Goal: Information Seeking & Learning: Learn about a topic

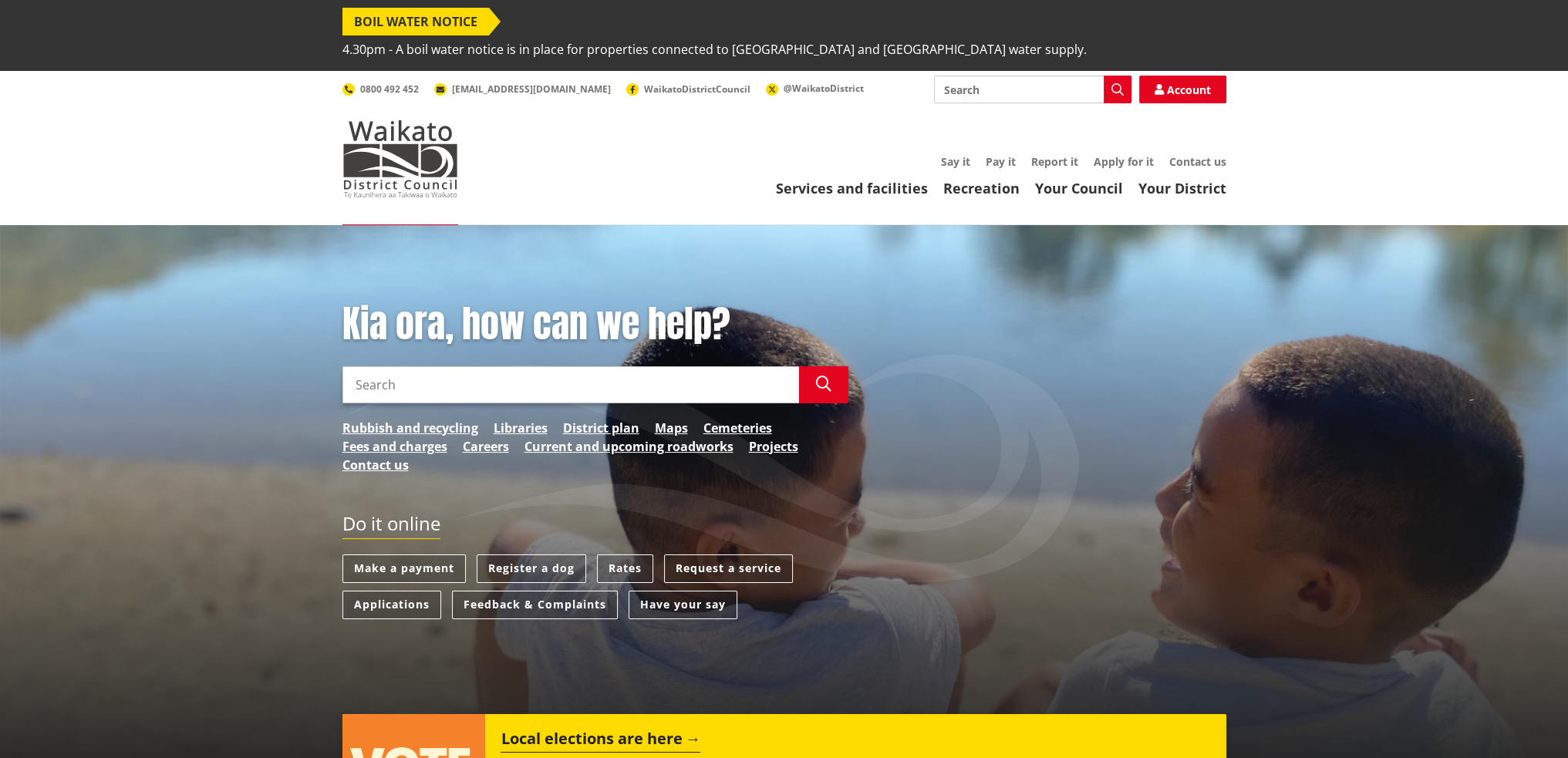
click at [586, 419] on link "District plan" at bounding box center [601, 428] width 77 height 19
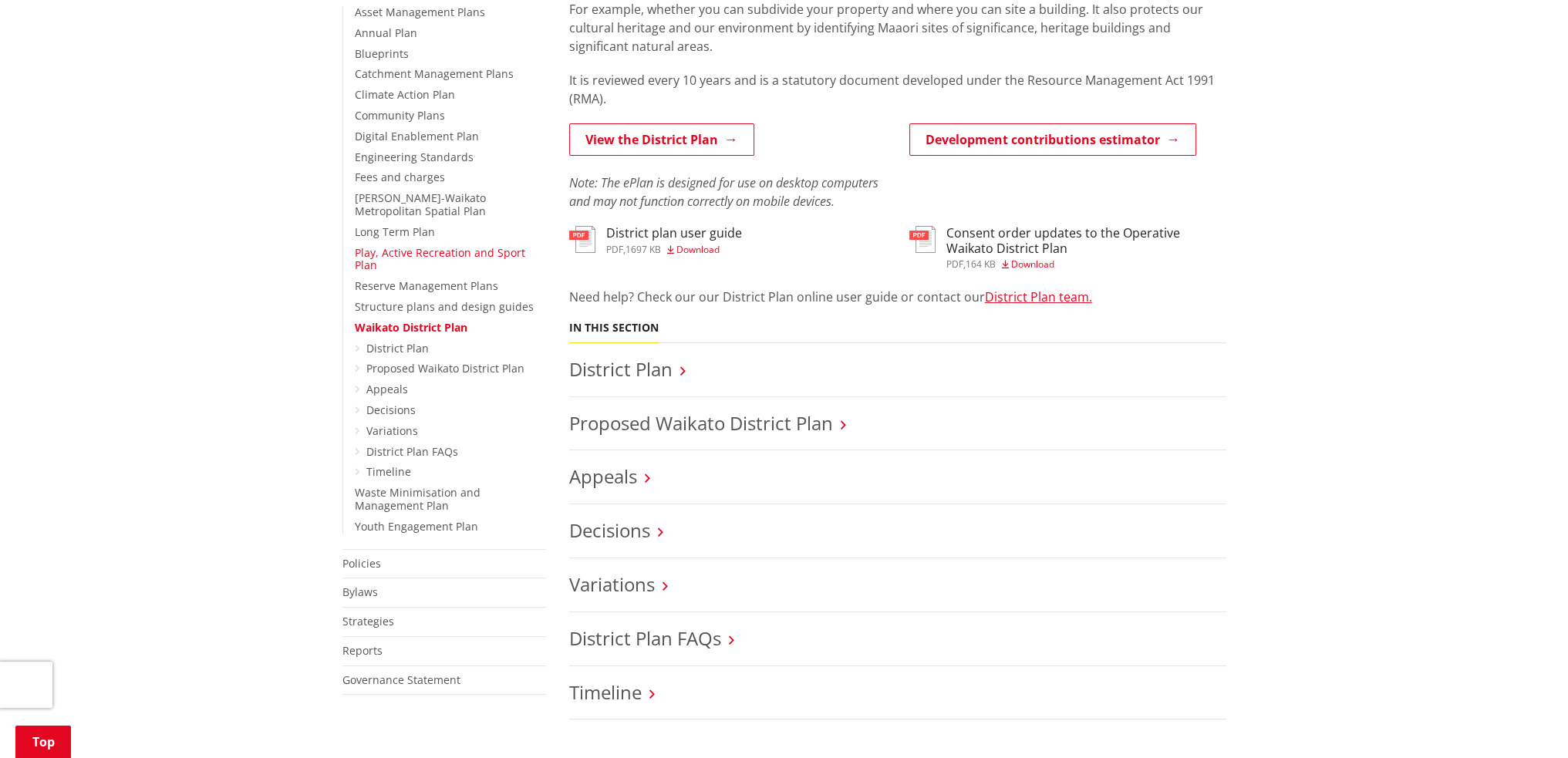
scroll to position [411, 0]
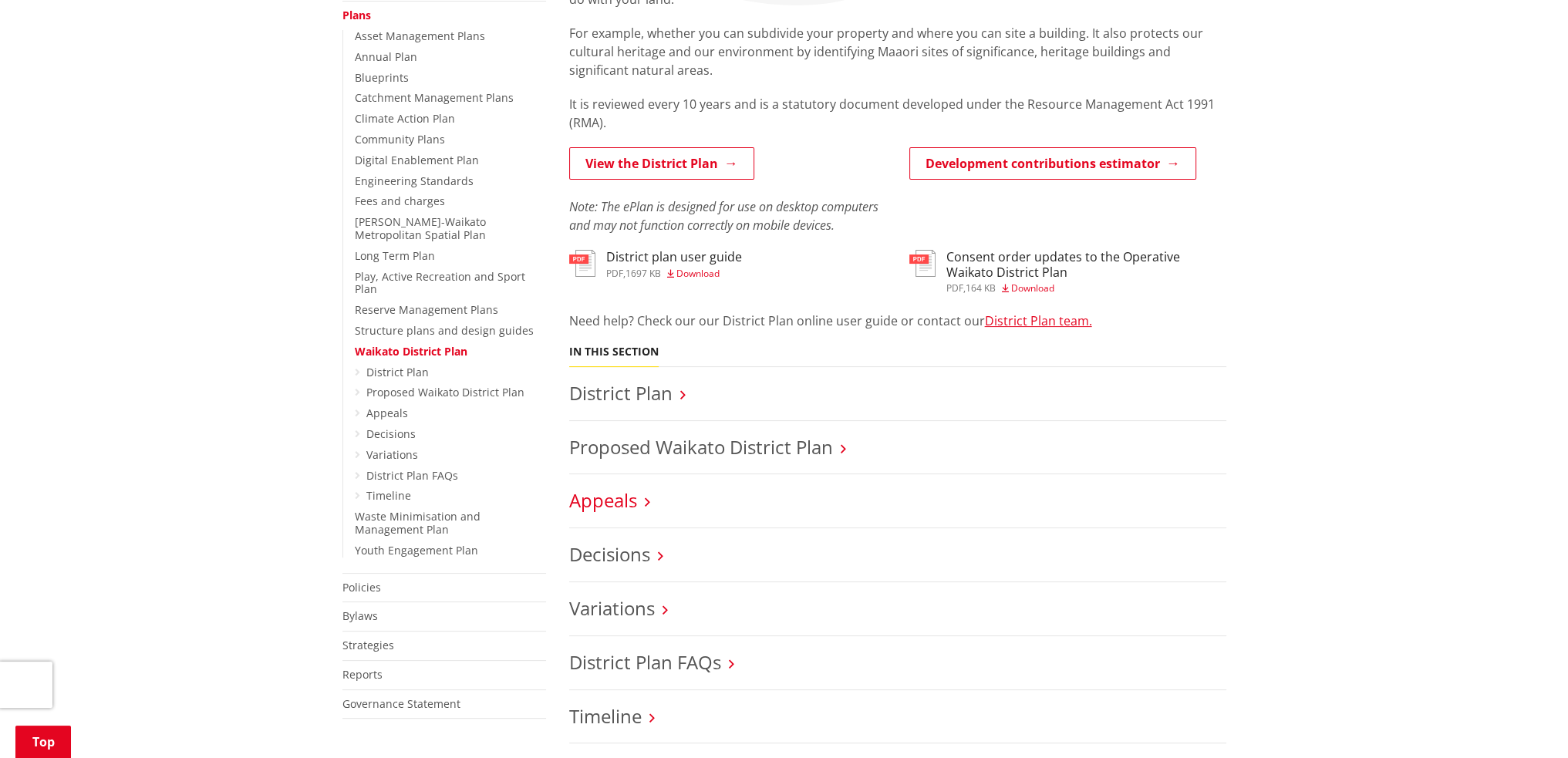
click at [623, 488] on link "Appeals" at bounding box center [603, 500] width 68 height 26
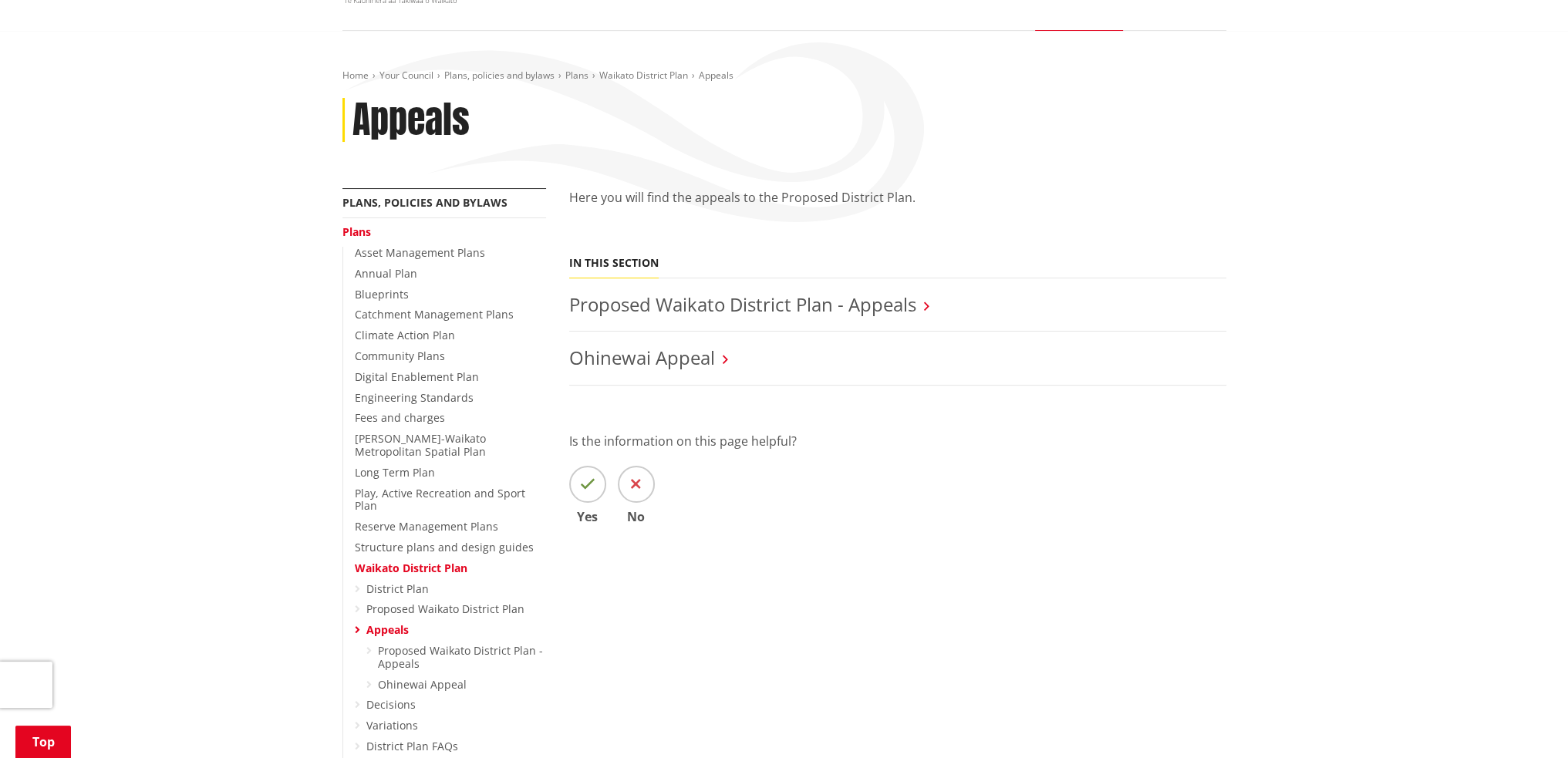
scroll to position [205, 0]
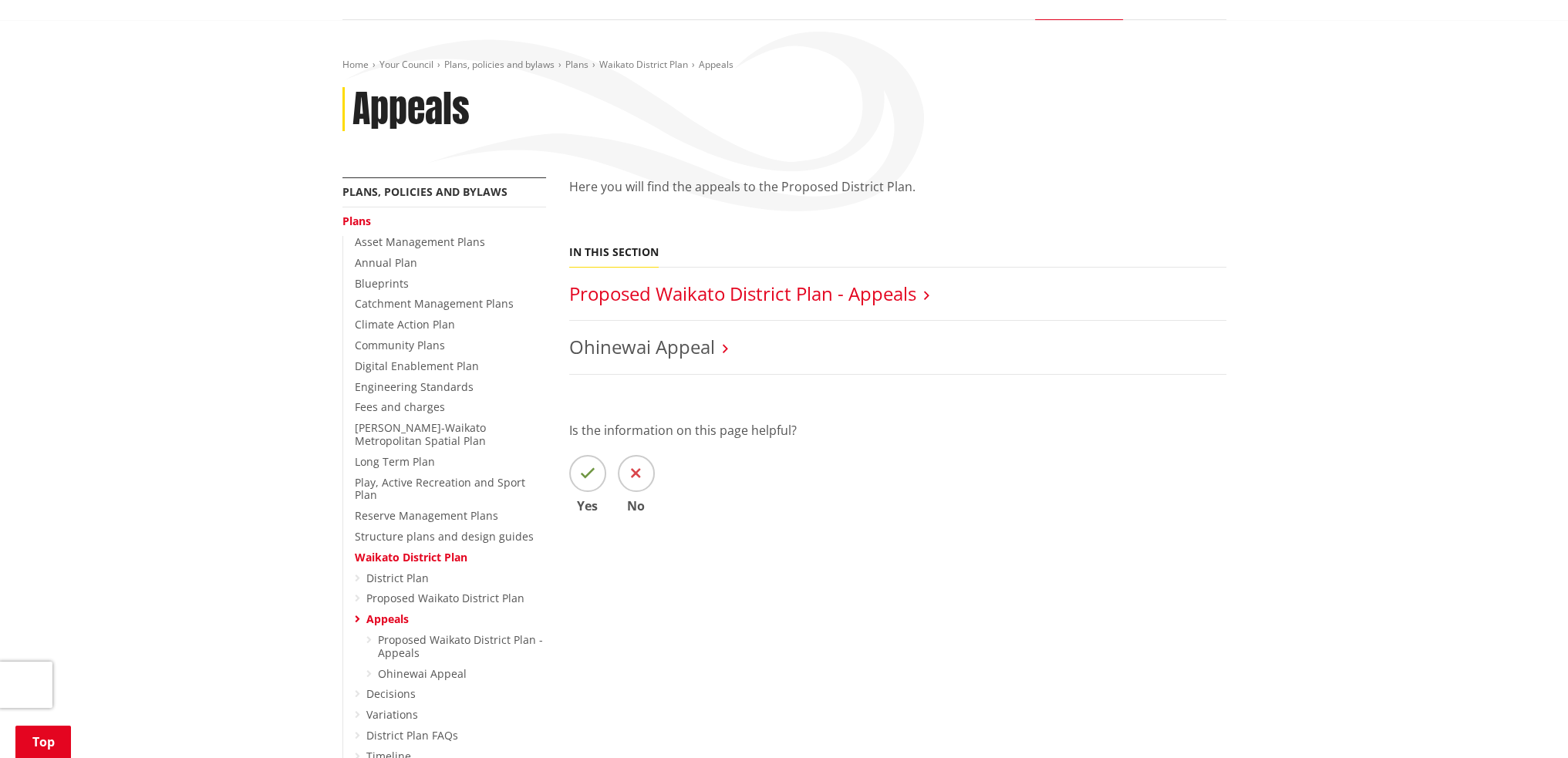
click at [802, 281] on link "Proposed Waikato District Plan - Appeals" at bounding box center [743, 293] width 347 height 26
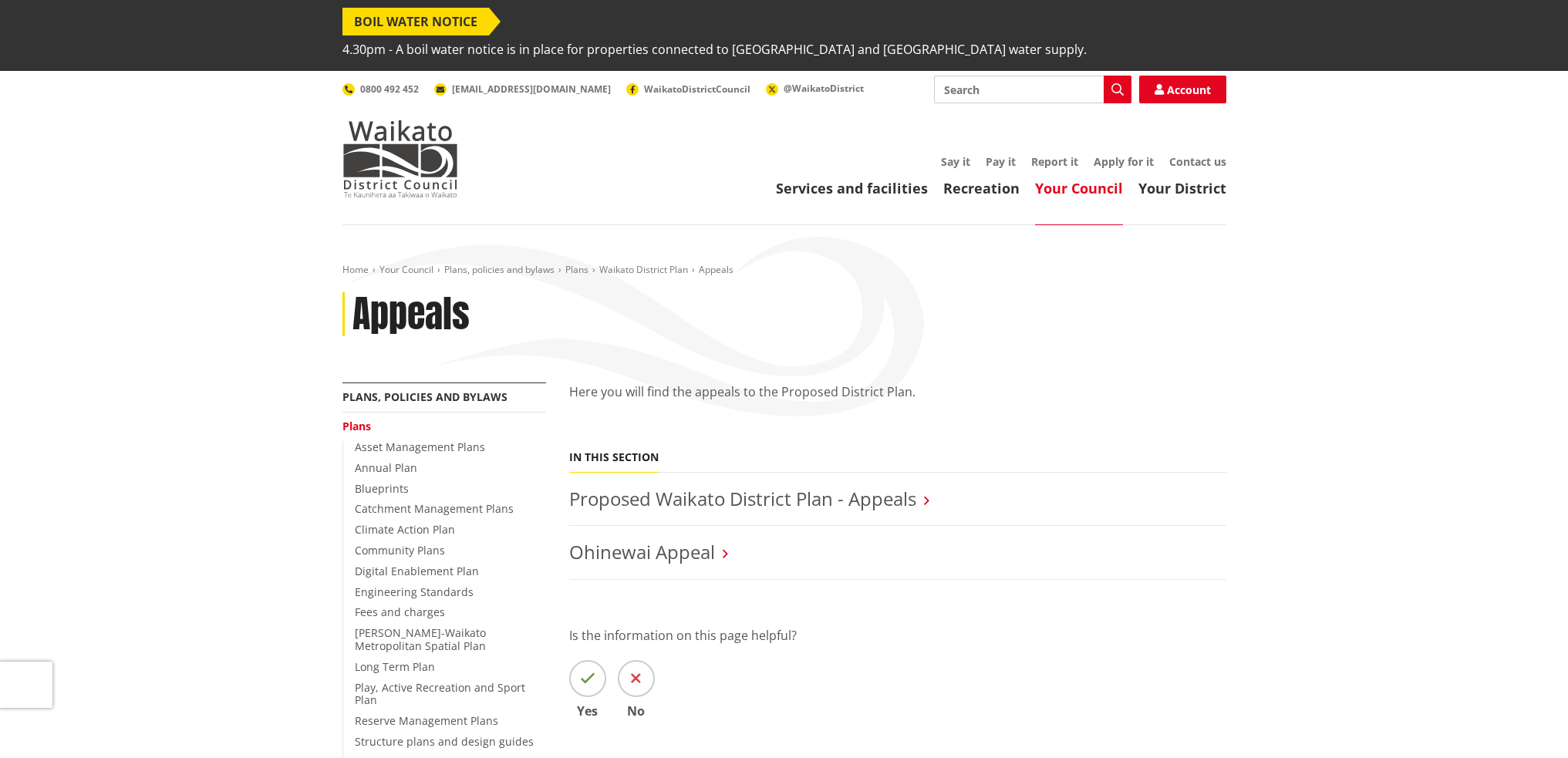
scroll to position [205, 0]
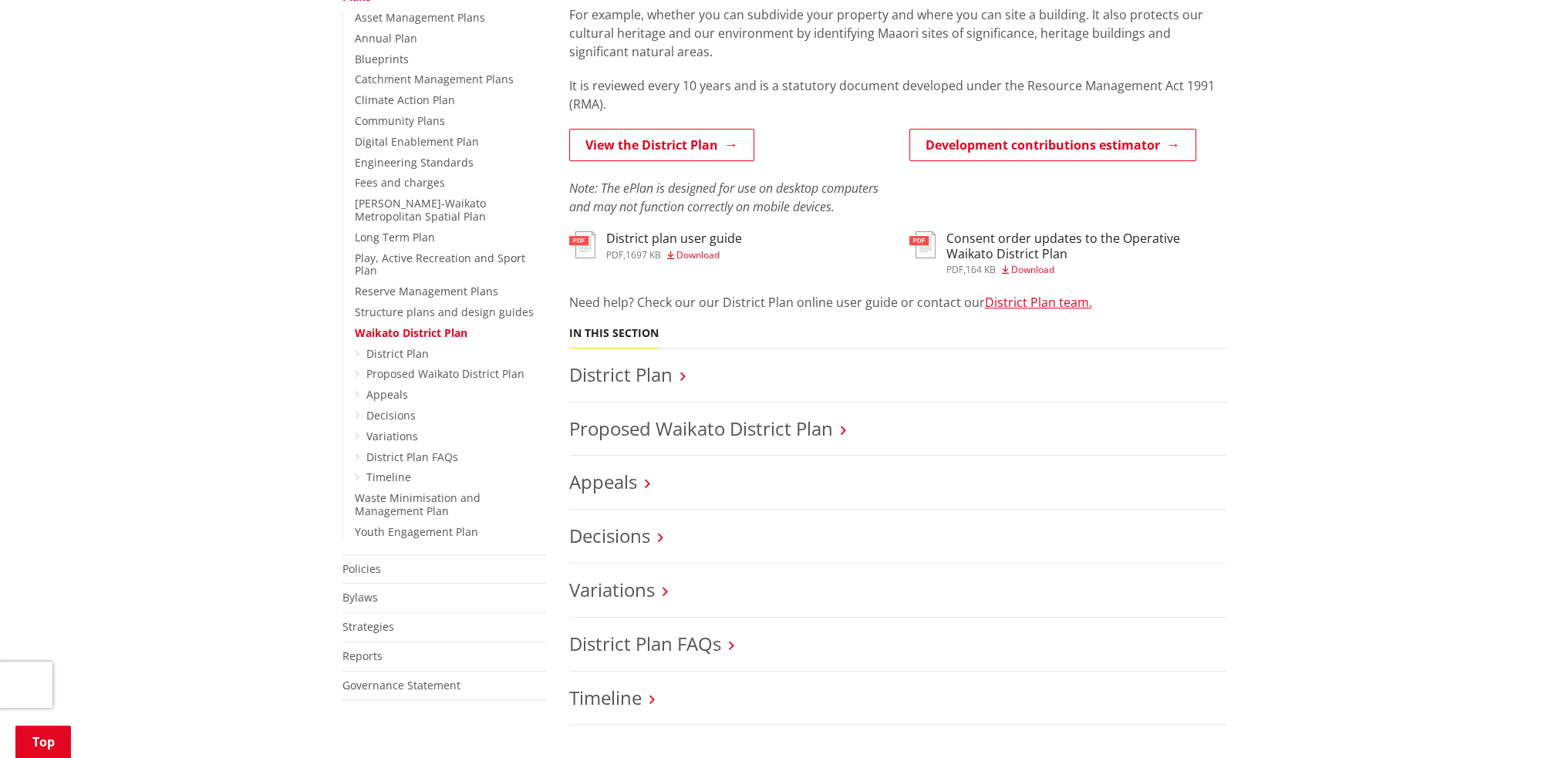
scroll to position [411, 0]
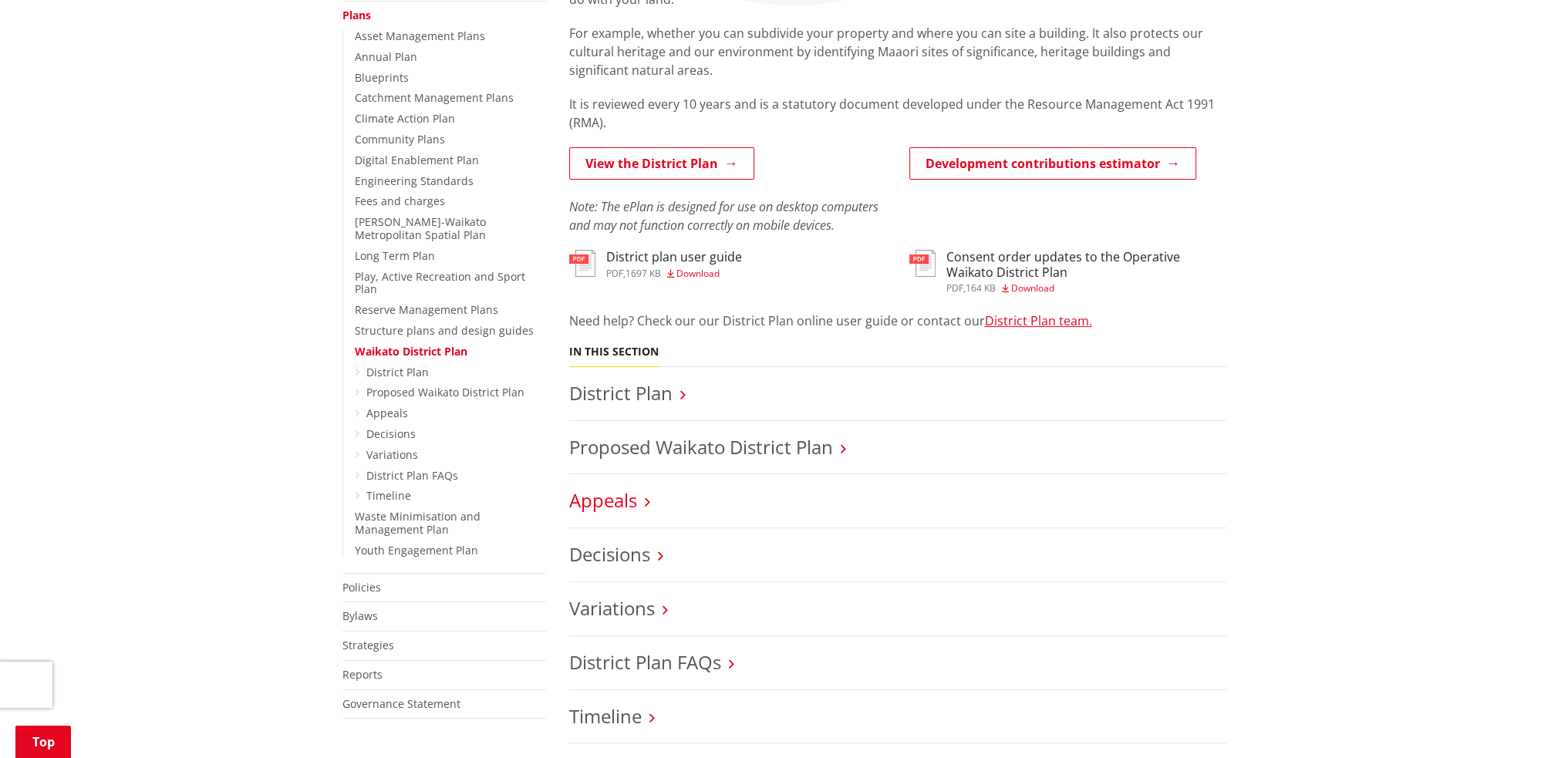
click at [603, 488] on link "Appeals" at bounding box center [603, 500] width 68 height 26
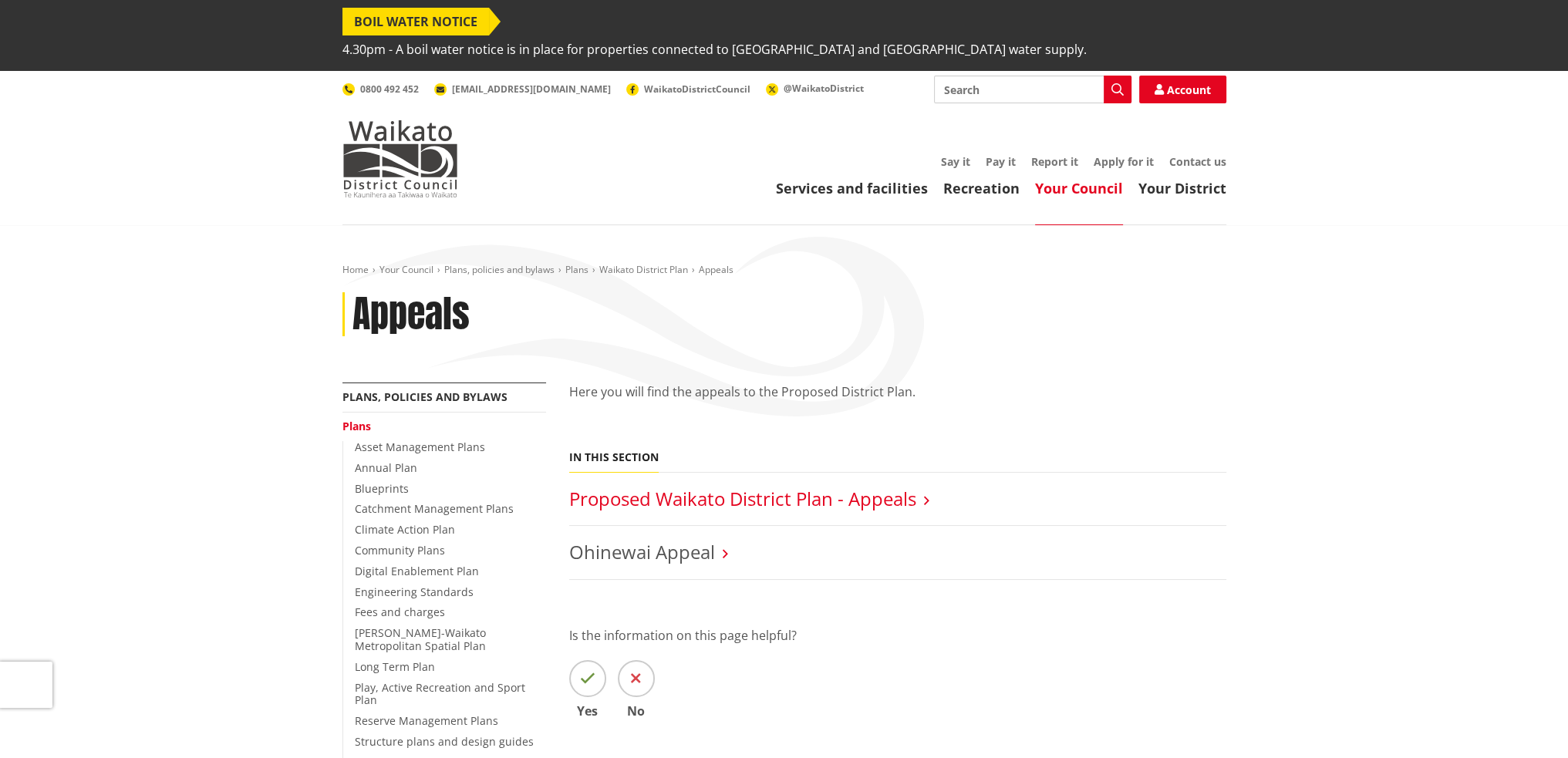
click at [701, 486] on link "Proposed Waikato District Plan - Appeals" at bounding box center [743, 499] width 347 height 26
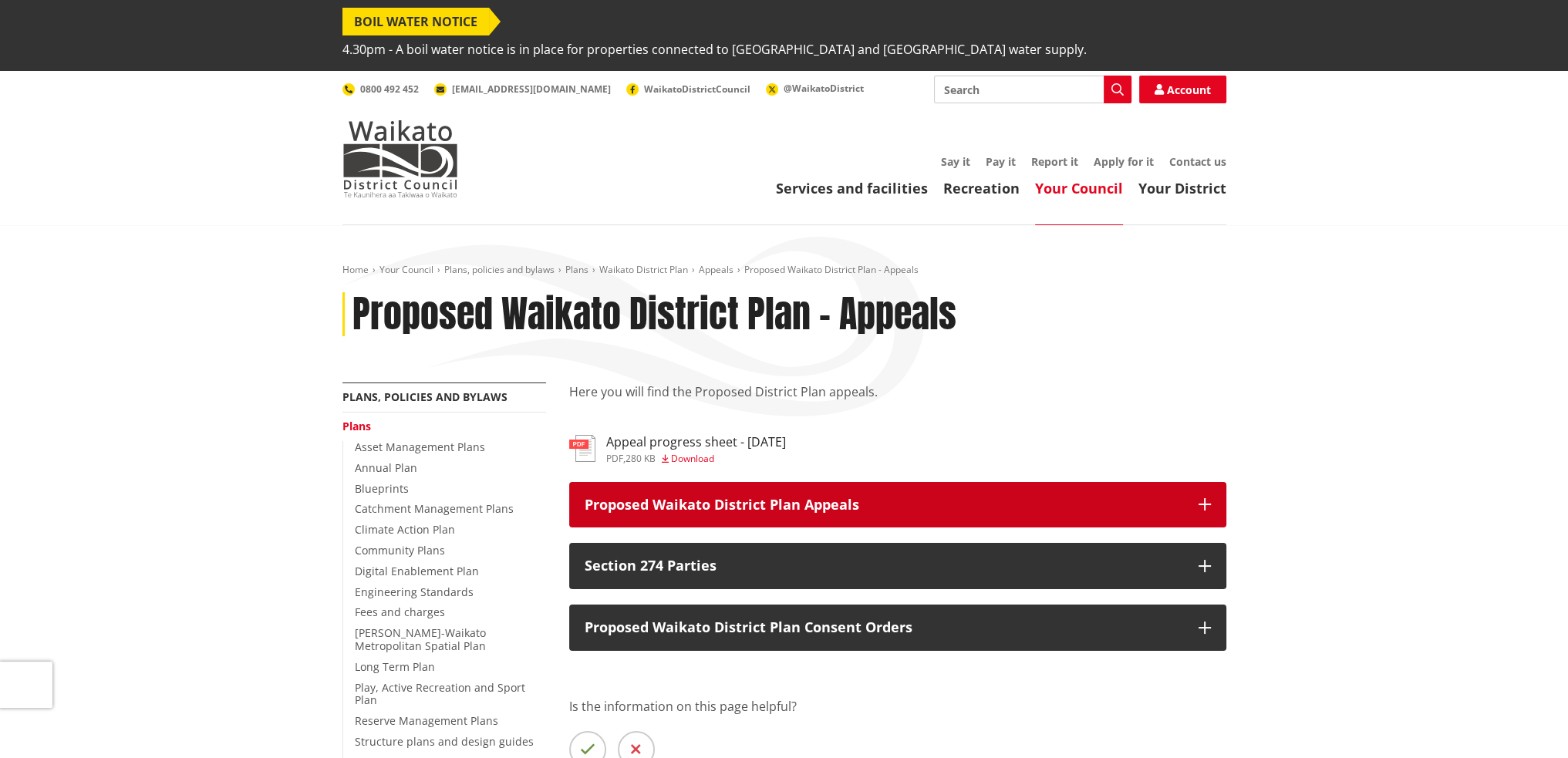
click at [1201, 499] on icon "button" at bounding box center [1205, 505] width 12 height 12
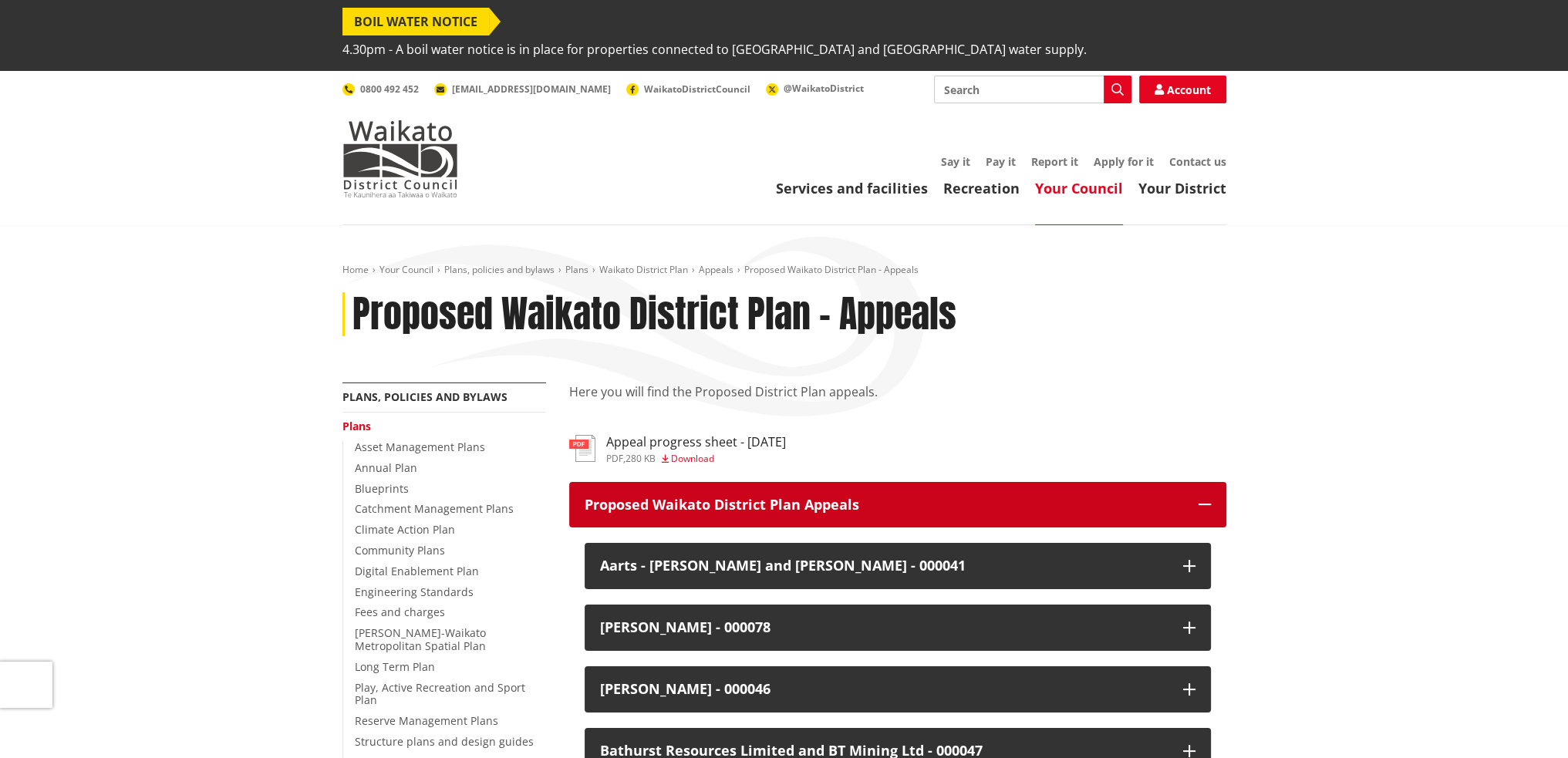
click at [1200, 499] on icon "button" at bounding box center [1205, 505] width 12 height 12
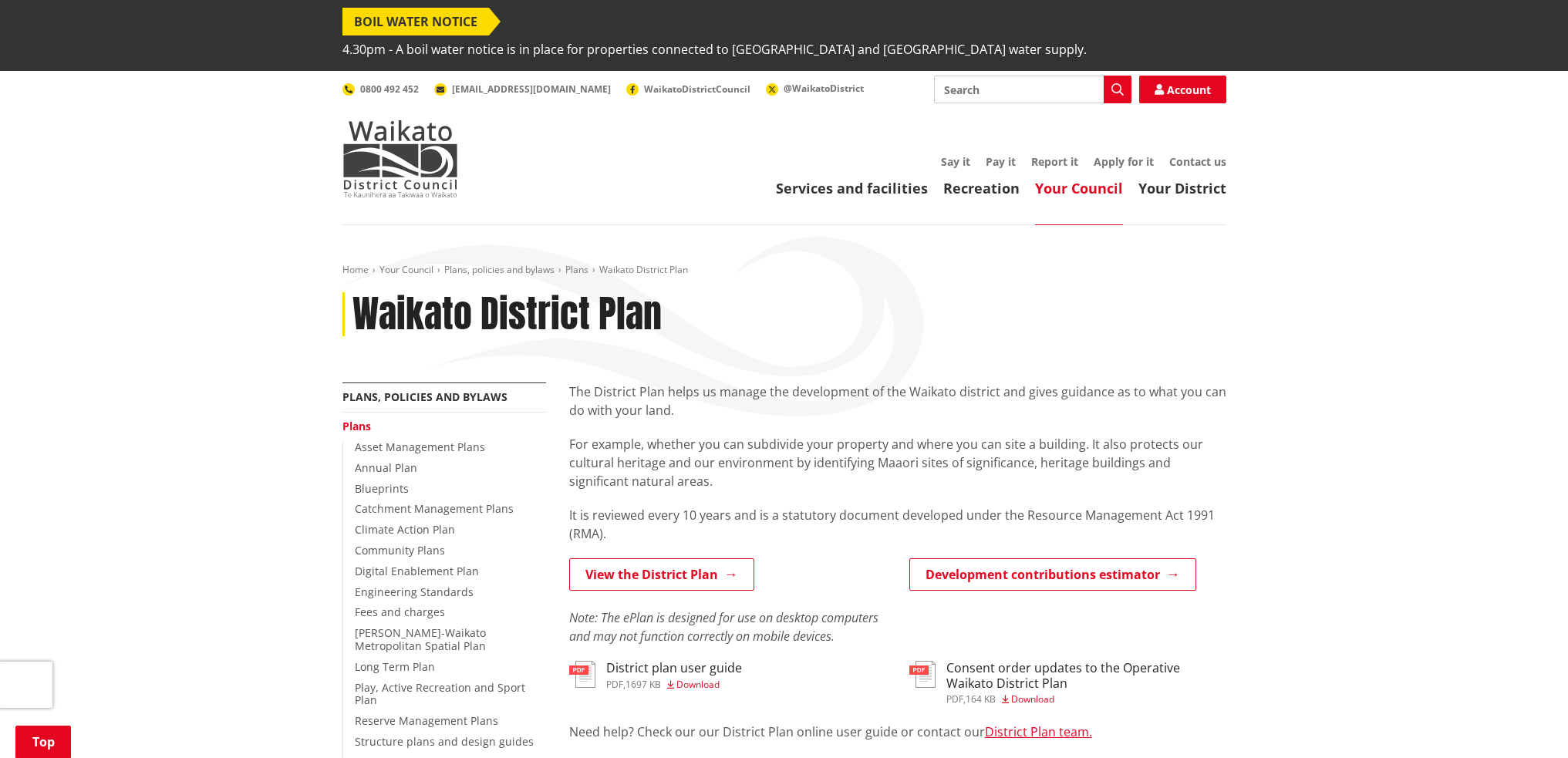
scroll to position [411, 0]
